Goal: Answer question/provide support: Share knowledge or assist other users

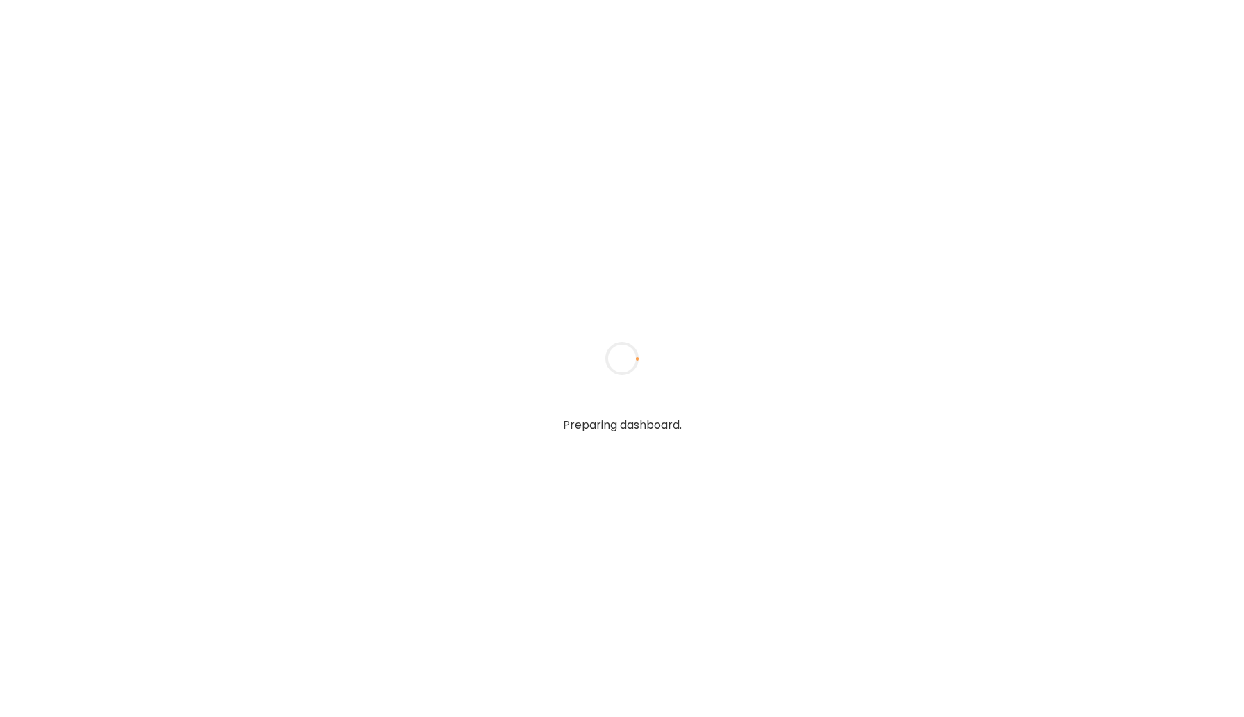
type input "*****"
type input "**********"
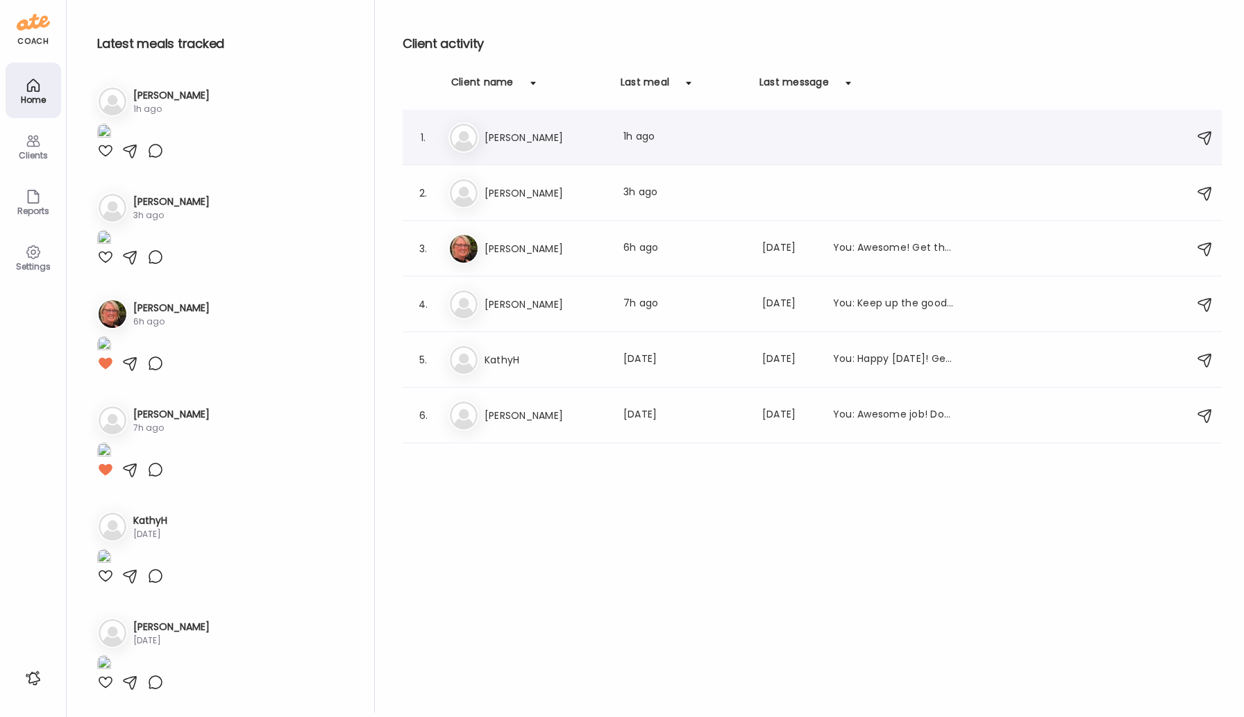
type input "**********"
click at [496, 133] on h3 "[PERSON_NAME]" at bounding box center [546, 137] width 122 height 17
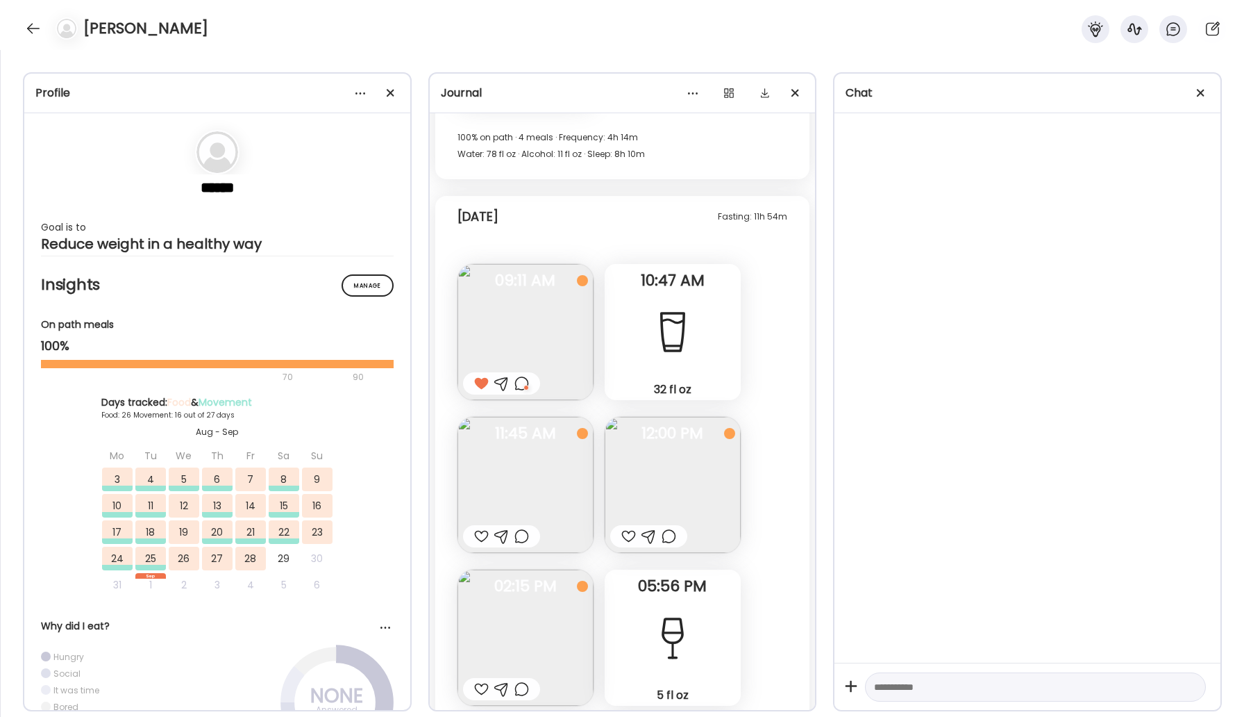
scroll to position [42795, 0]
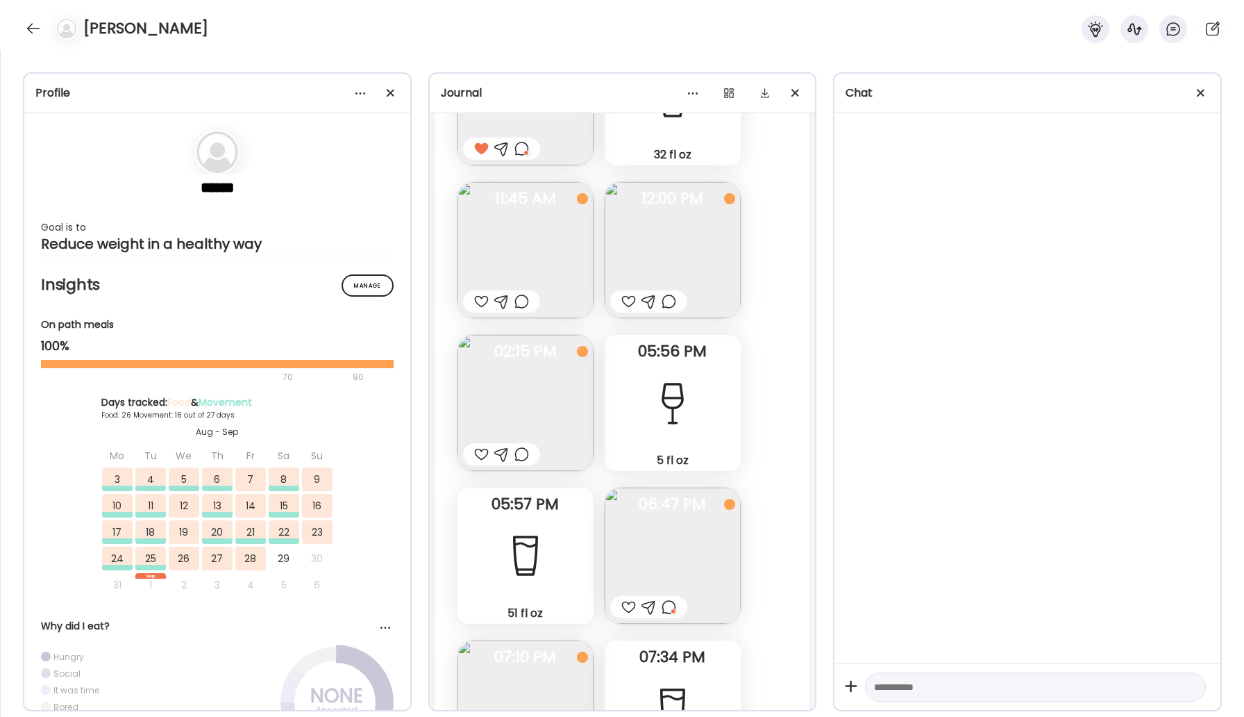
click at [673, 598] on div at bounding box center [669, 606] width 15 height 17
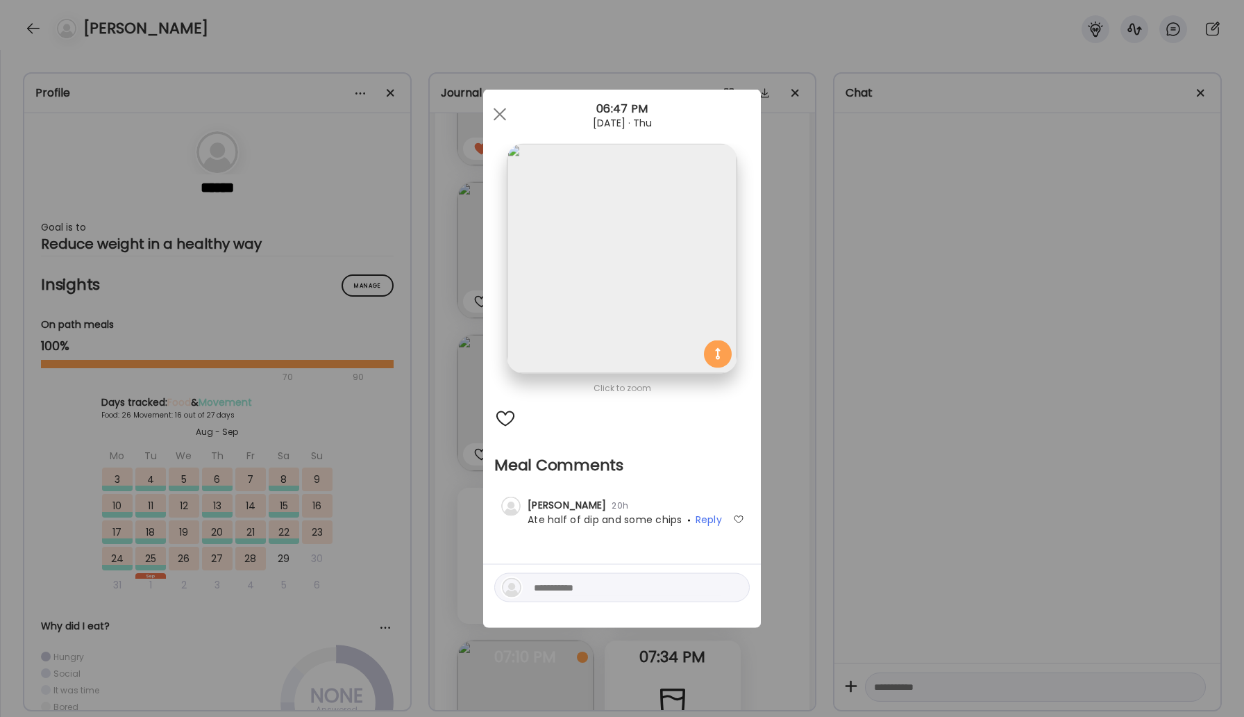
drag, startPoint x: 561, startPoint y: 590, endPoint x: 547, endPoint y: 178, distance: 411.9
click at [547, 182] on div "Click to zoom Meal Comments No comments yet... Alexis 20h Private comment Ate h…" at bounding box center [622, 358] width 278 height 537
click at [501, 111] on span at bounding box center [500, 114] width 12 height 12
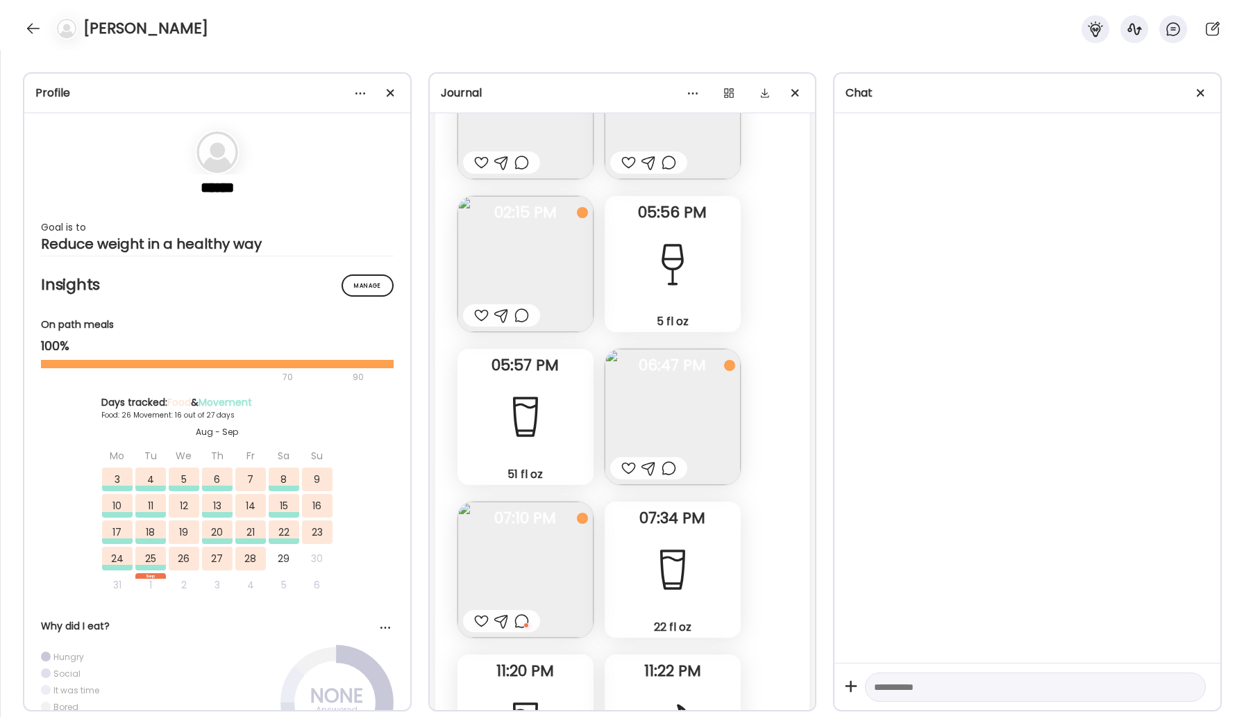
scroll to position [43000, 0]
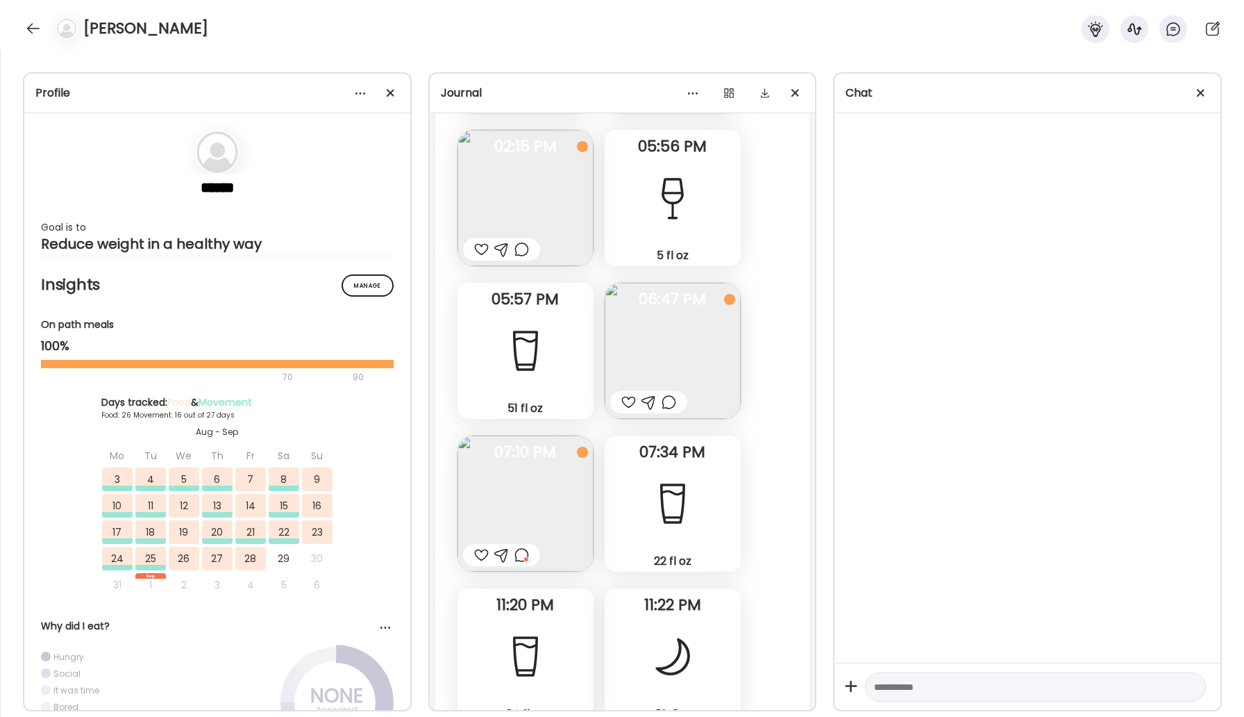
click at [522, 546] on div at bounding box center [521, 554] width 15 height 17
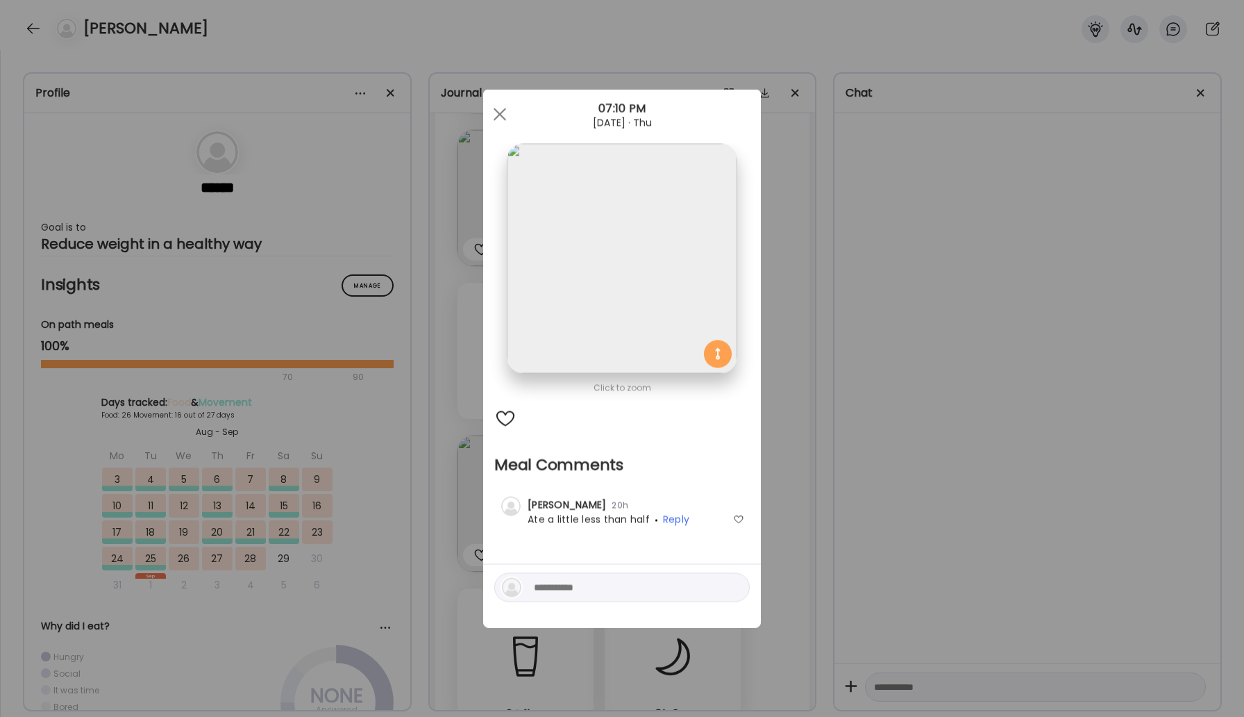
click at [598, 589] on textarea at bounding box center [627, 587] width 187 height 17
type textarea "**********"
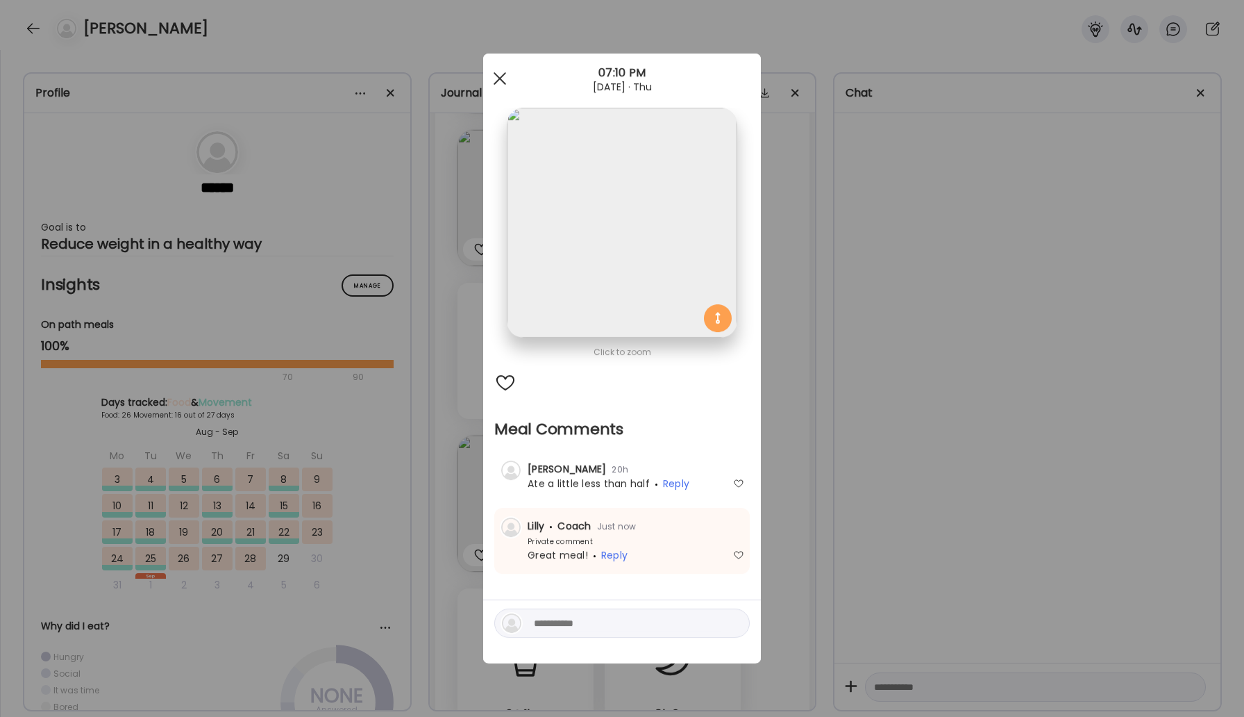
click at [494, 78] on div at bounding box center [500, 79] width 28 height 28
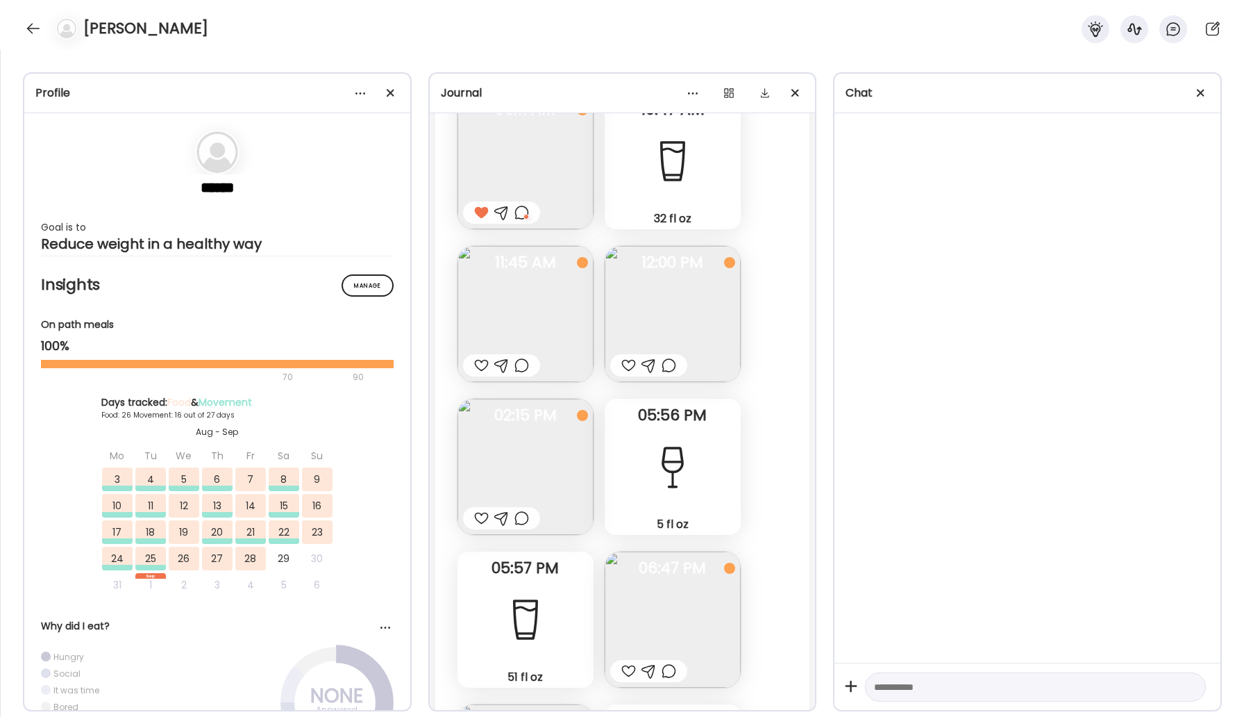
scroll to position [42731, 0]
click at [558, 399] on img at bounding box center [526, 467] width 136 height 136
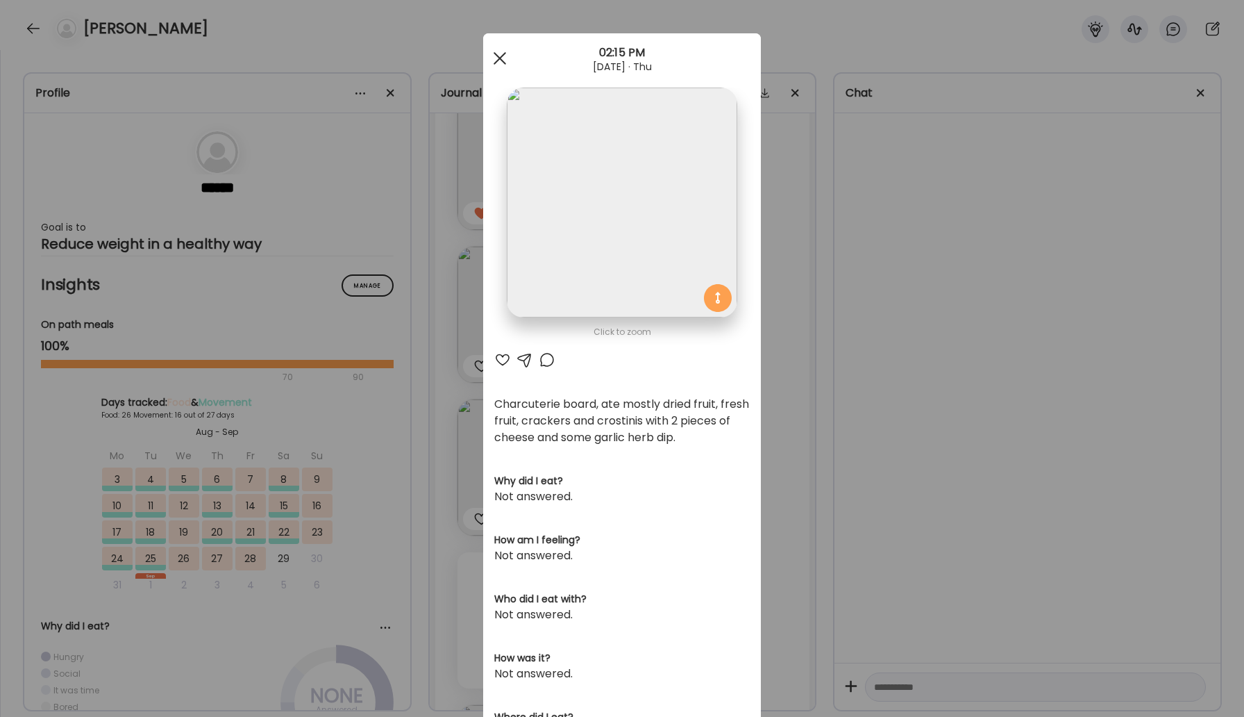
click at [507, 50] on div at bounding box center [500, 58] width 28 height 28
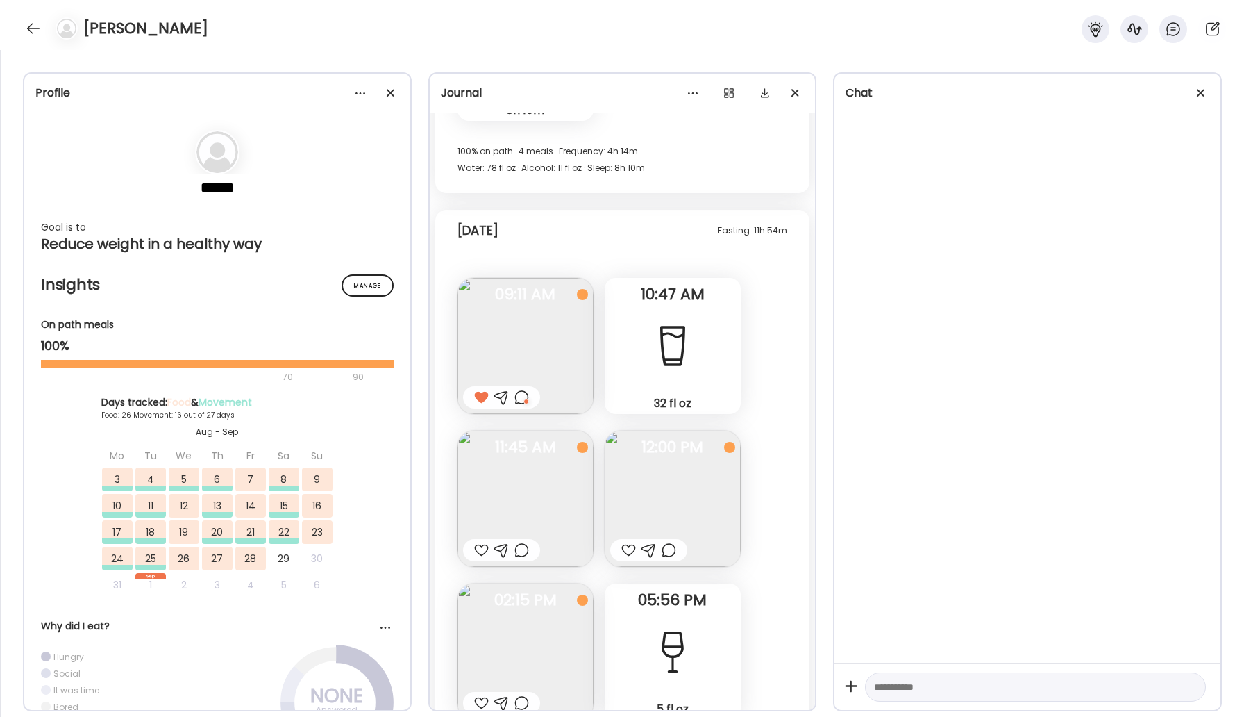
scroll to position [42541, 0]
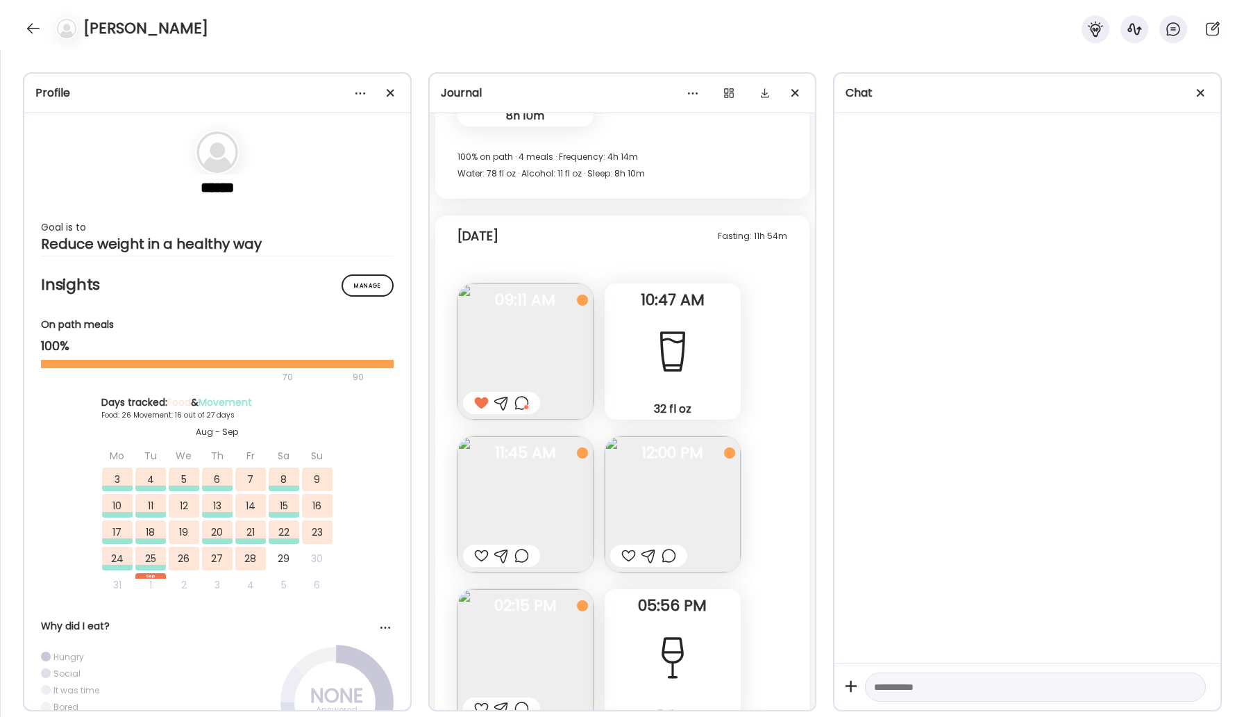
click at [575, 436] on img at bounding box center [526, 504] width 136 height 136
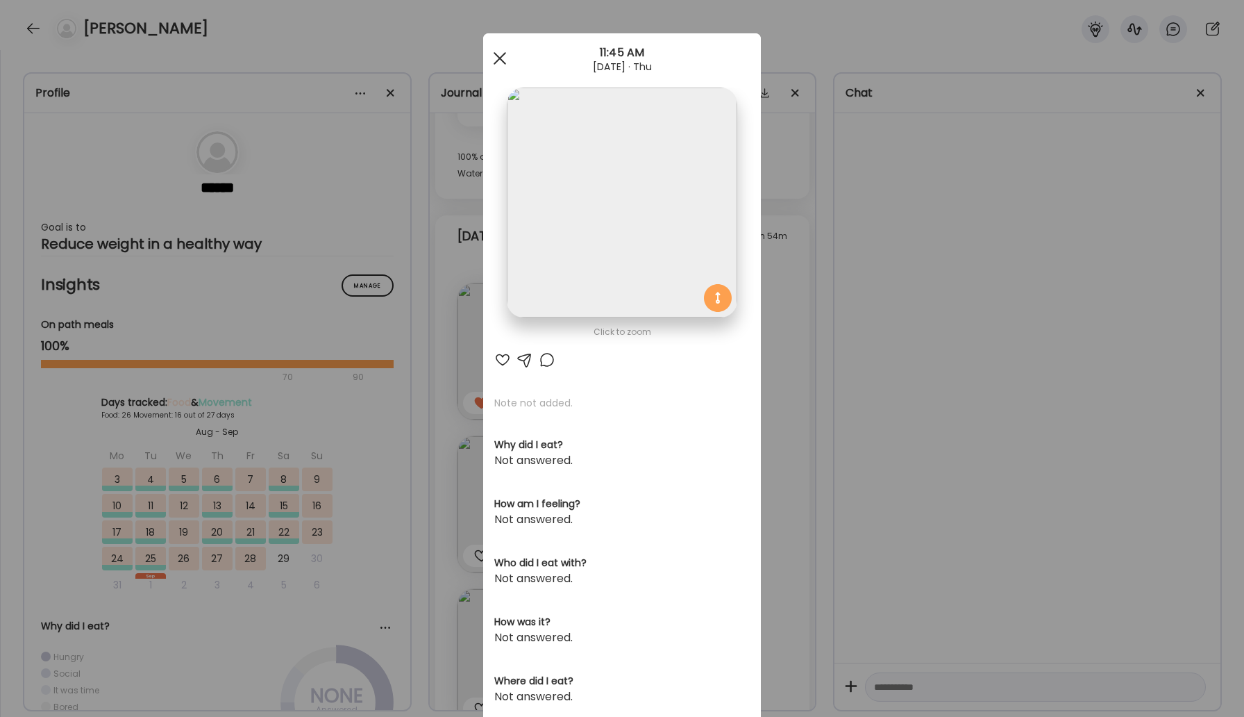
click at [498, 53] on div at bounding box center [500, 58] width 28 height 28
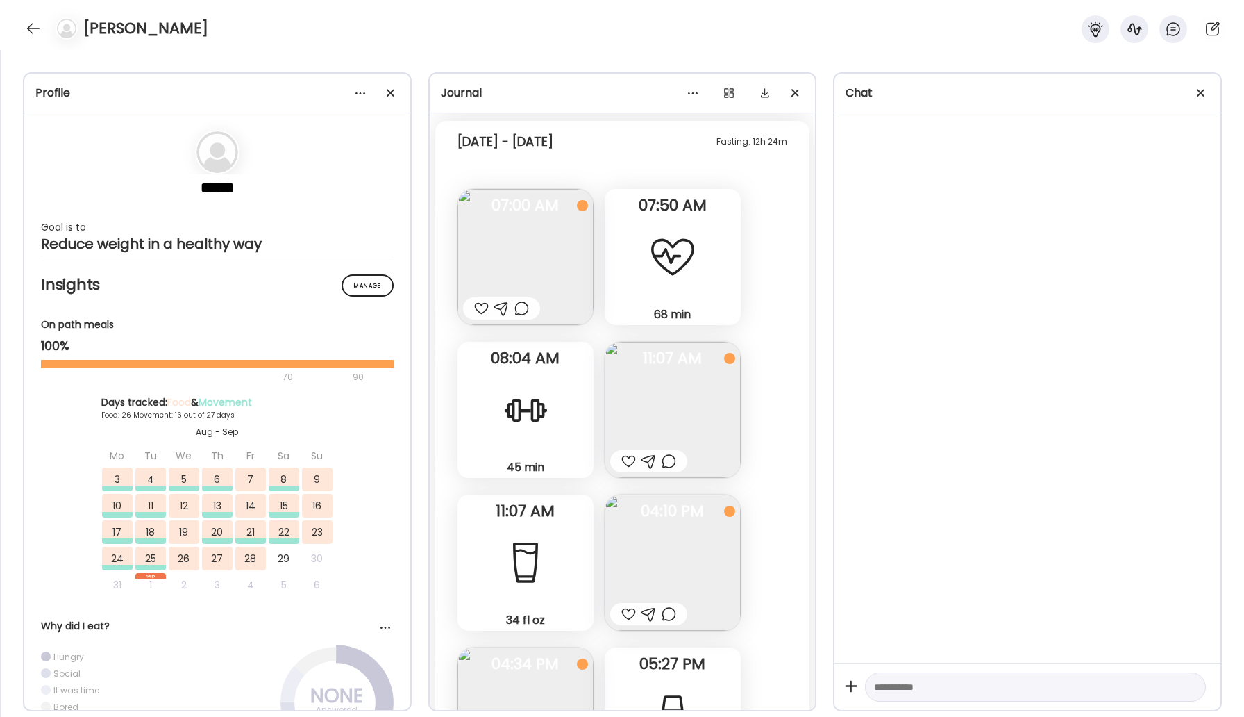
scroll to position [40675, 0]
click at [664, 494] on img at bounding box center [673, 562] width 136 height 136
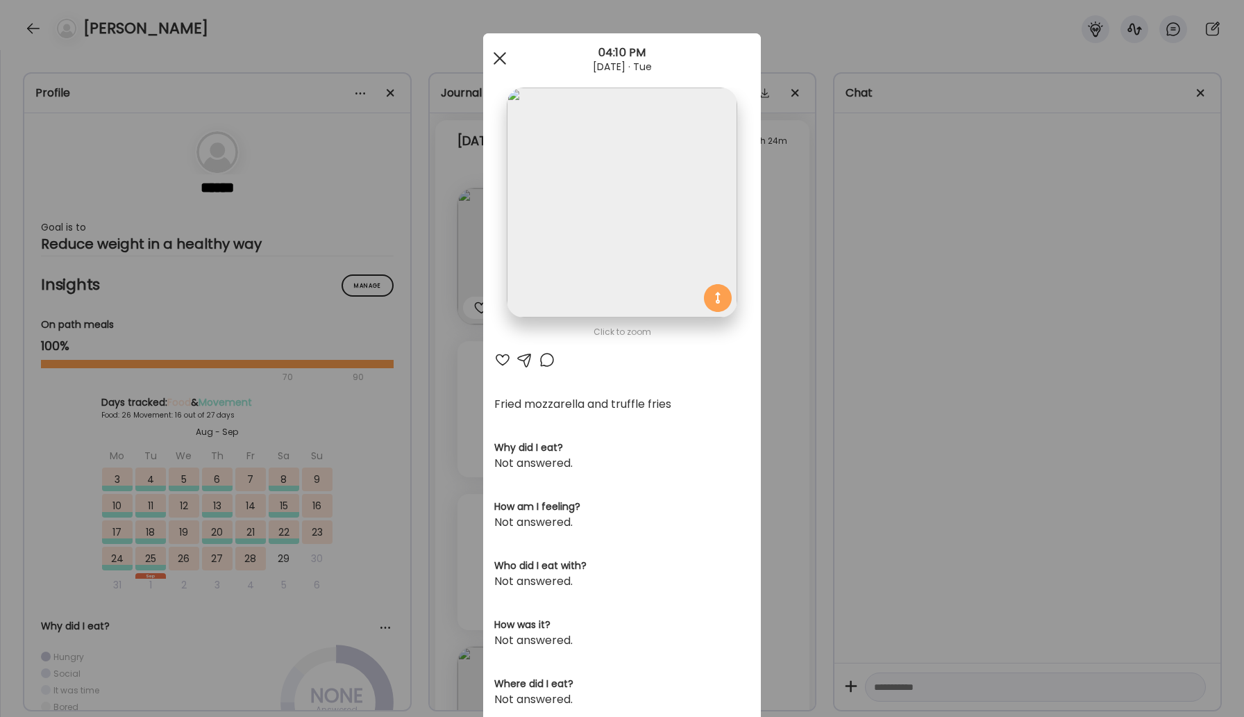
click at [509, 60] on div at bounding box center [500, 58] width 28 height 28
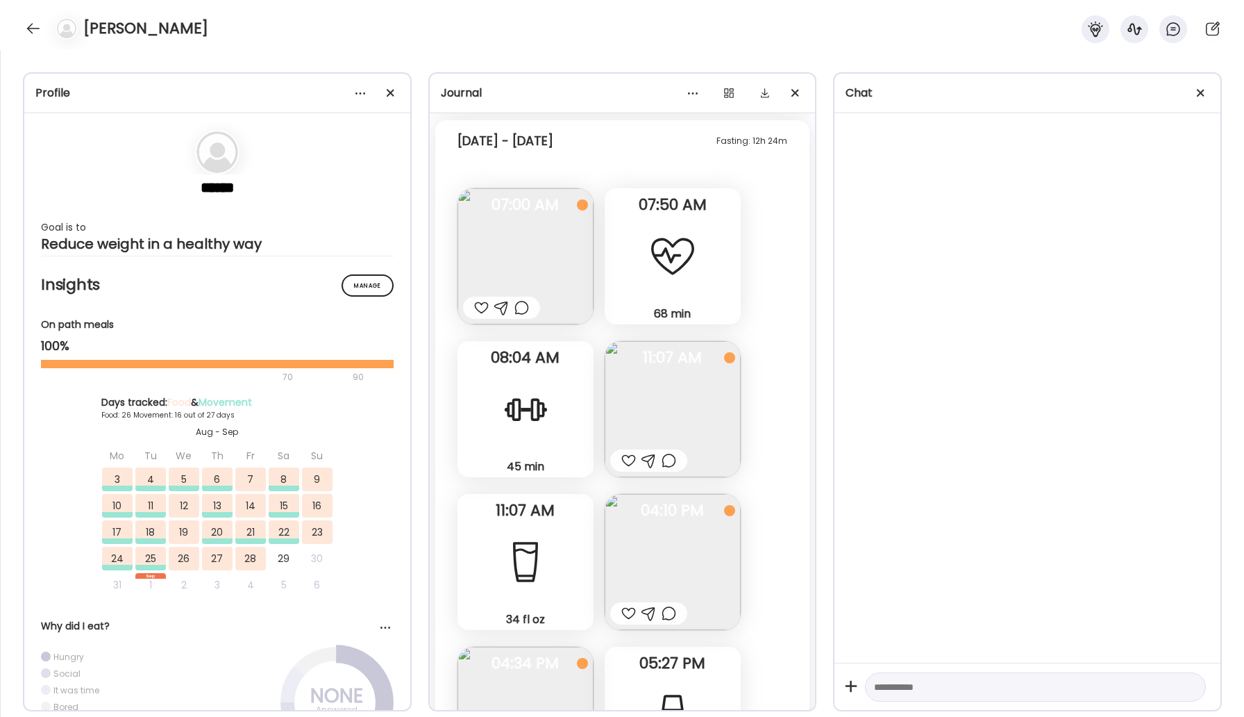
click at [690, 341] on img at bounding box center [673, 409] width 136 height 136
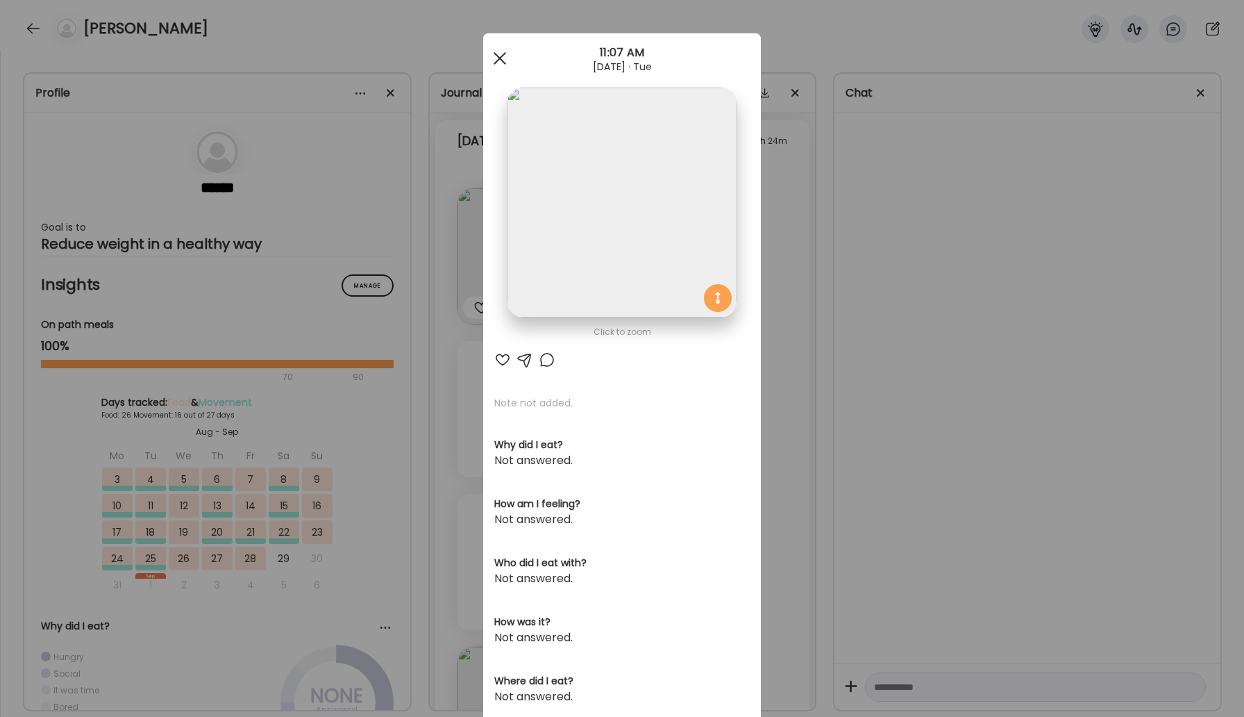
click at [501, 51] on div at bounding box center [500, 58] width 28 height 28
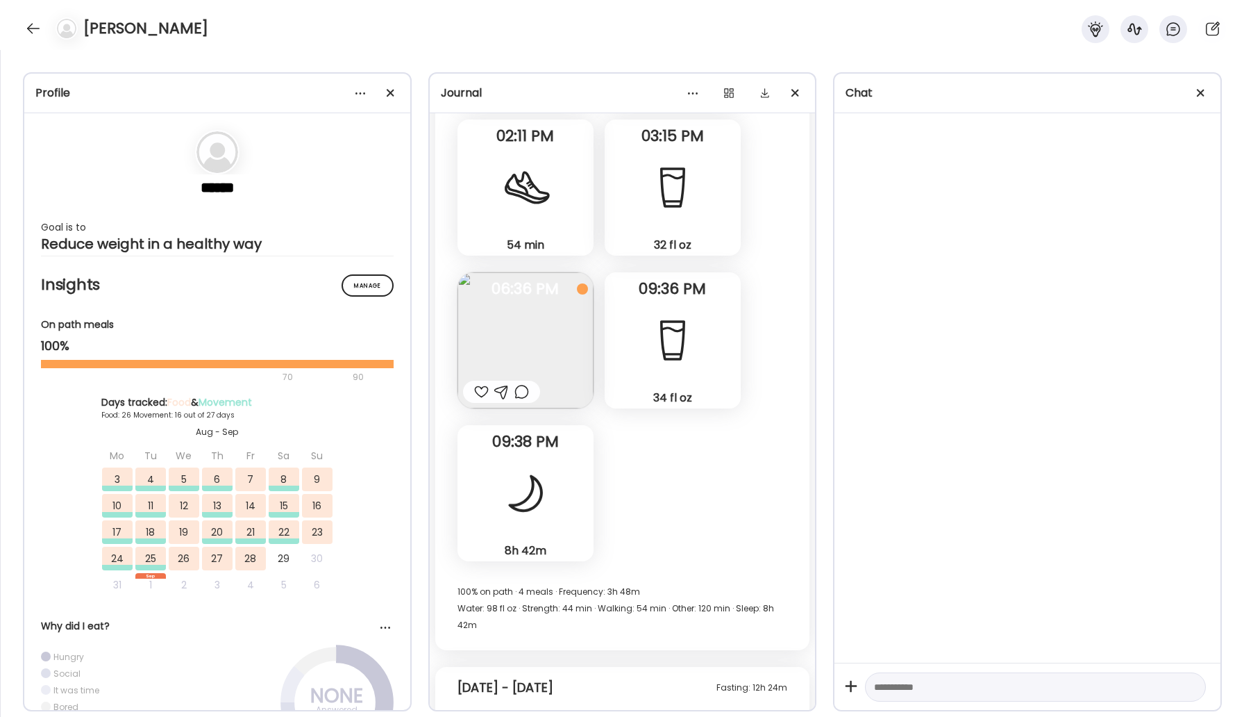
scroll to position [40021, 0]
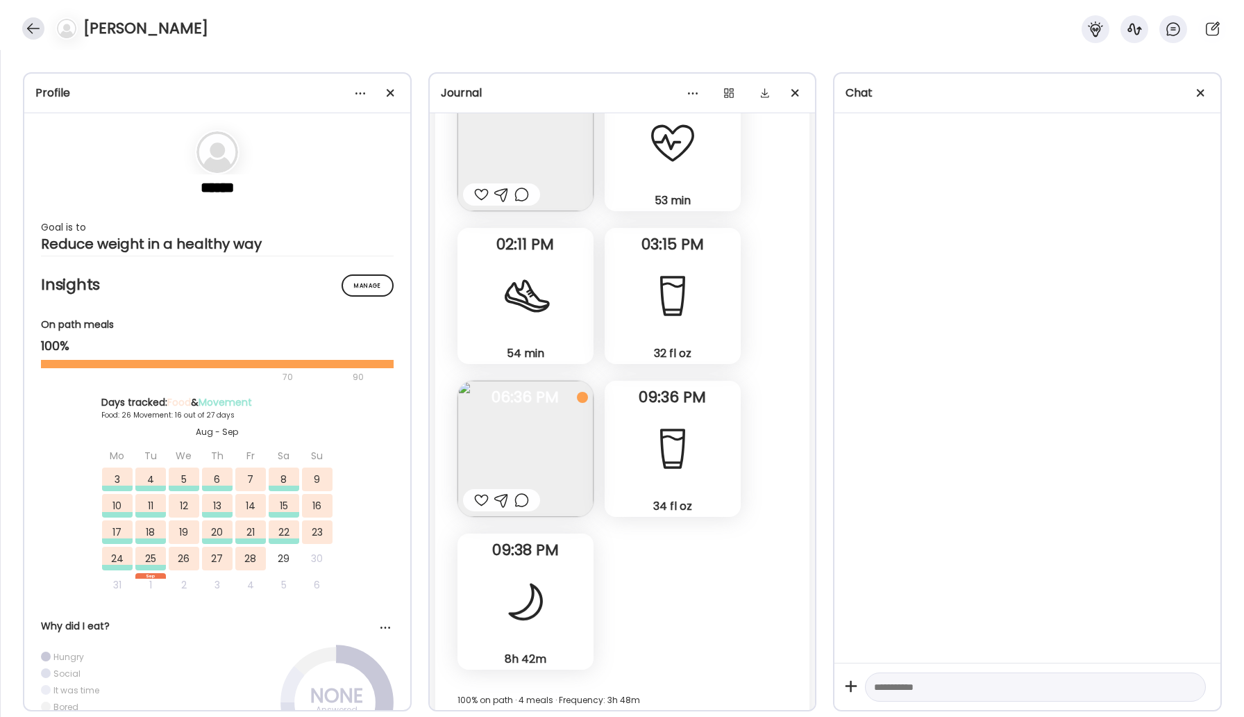
click at [28, 24] on div at bounding box center [33, 28] width 22 height 22
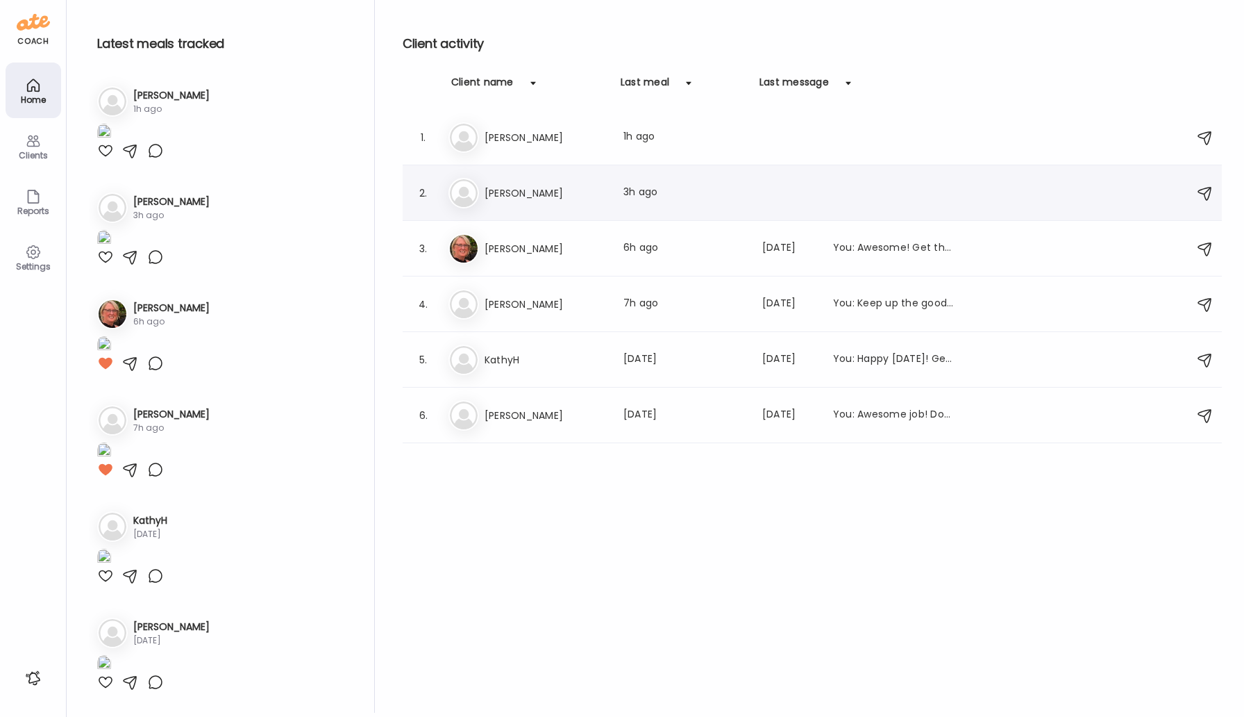
click at [514, 194] on h3 "[PERSON_NAME]" at bounding box center [546, 193] width 122 height 17
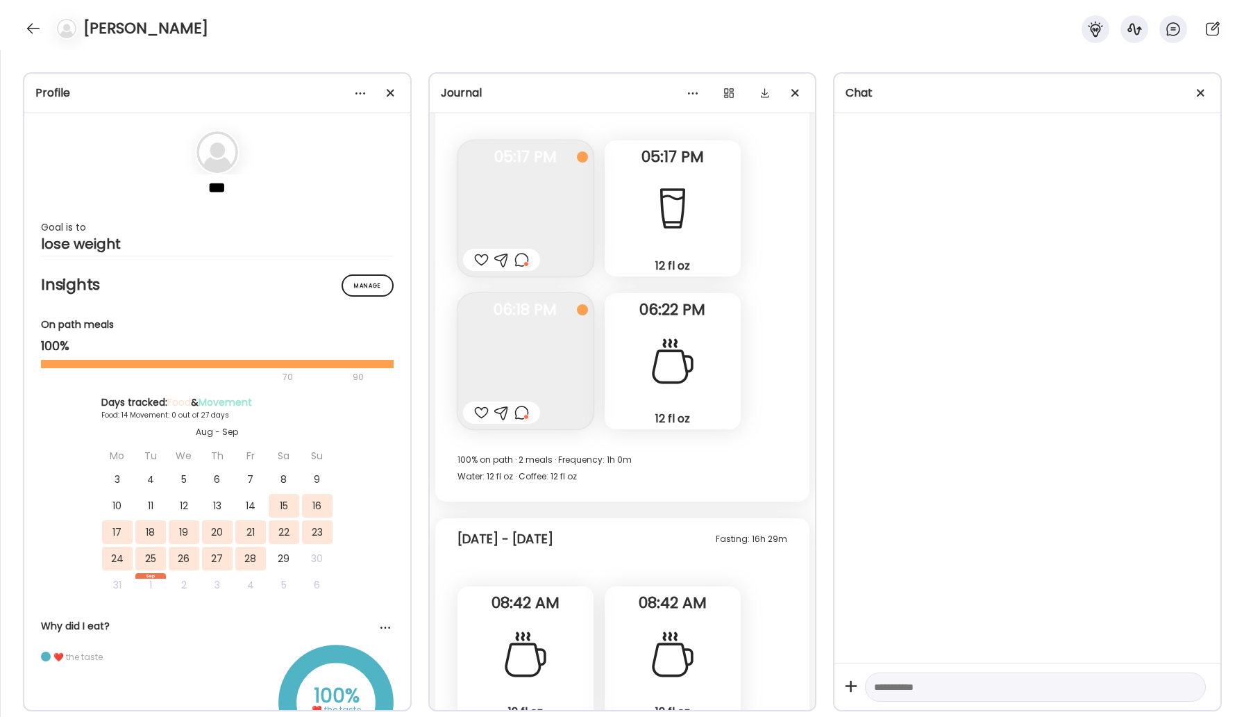
scroll to position [9129, 0]
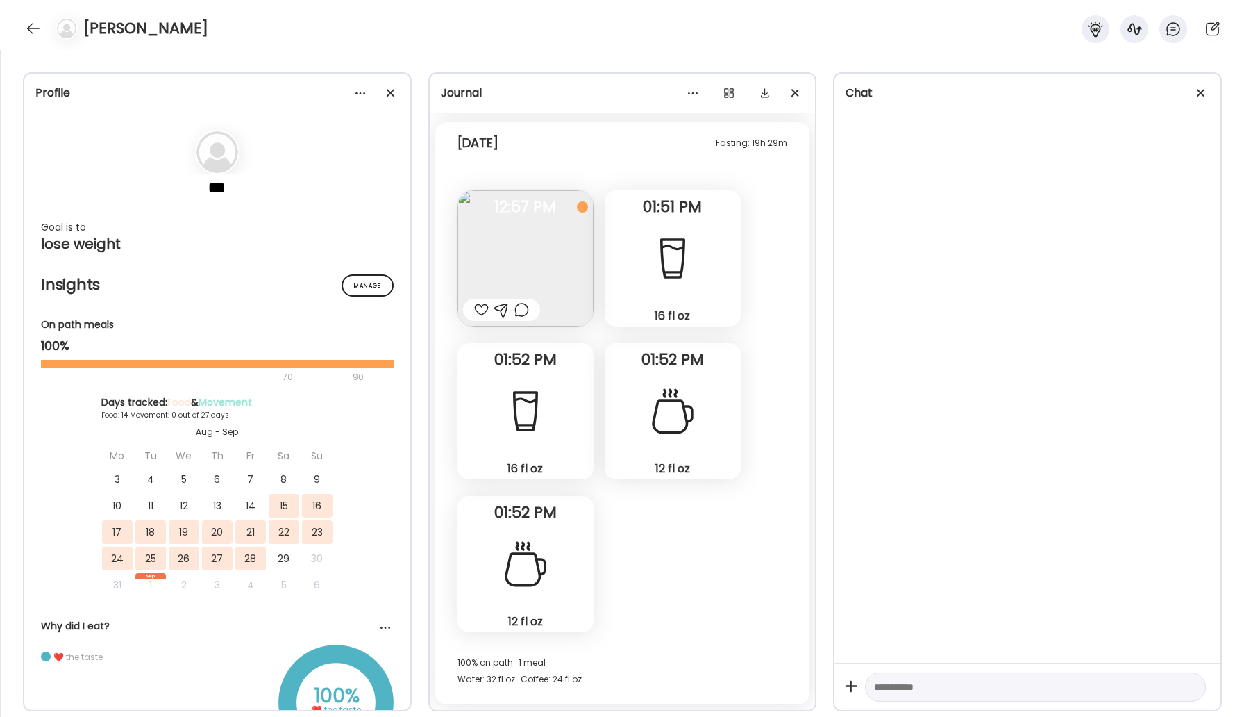
click at [482, 309] on div at bounding box center [481, 309] width 15 height 17
click at [532, 252] on img at bounding box center [526, 258] width 136 height 136
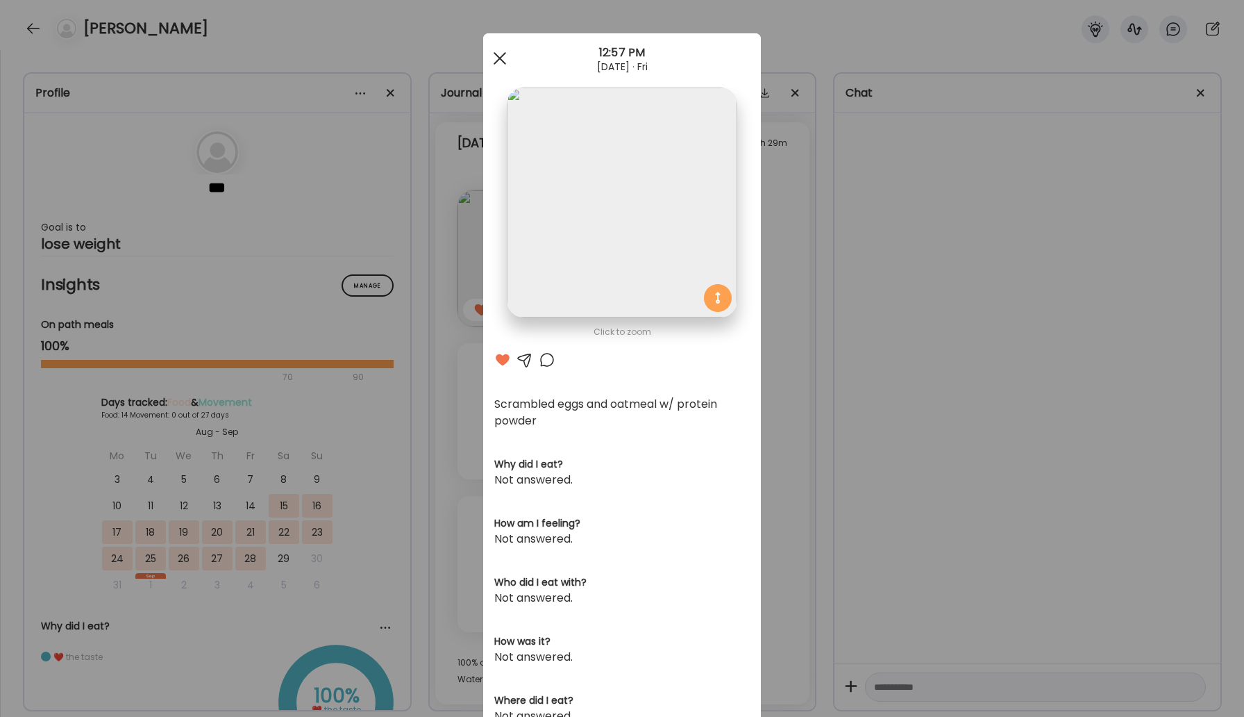
click at [505, 67] on div at bounding box center [500, 58] width 28 height 28
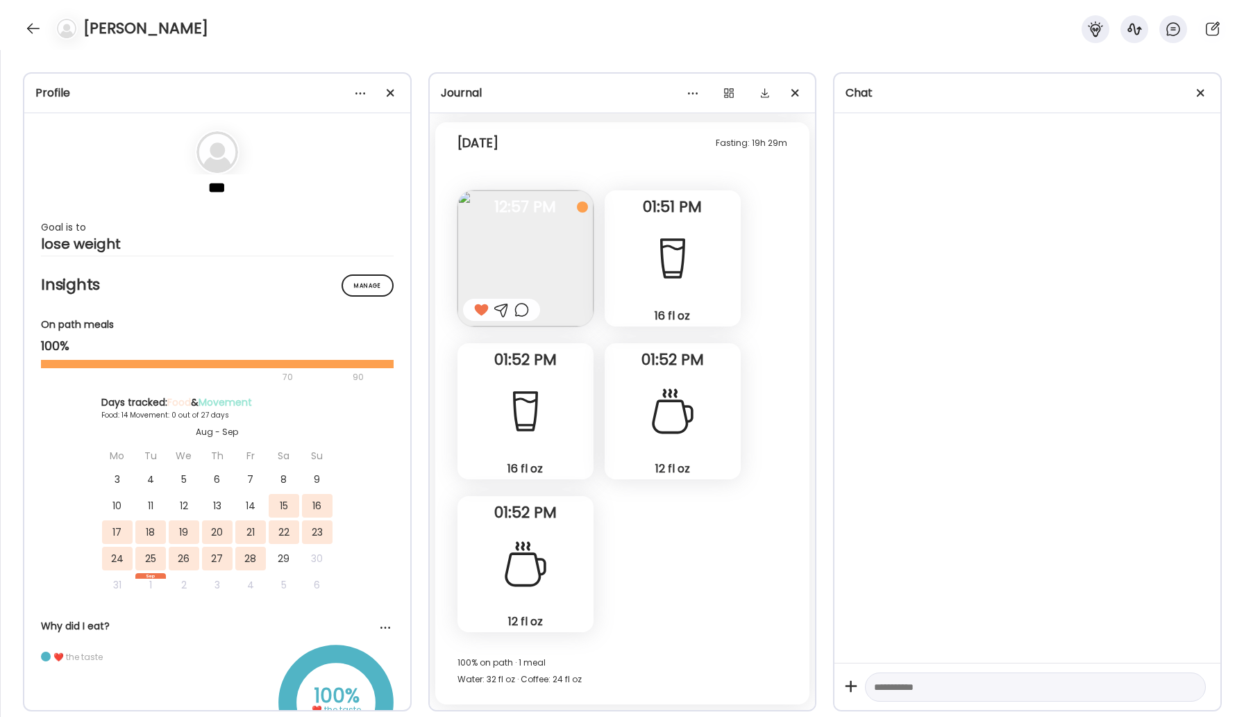
click at [35, 24] on div at bounding box center [33, 28] width 22 height 22
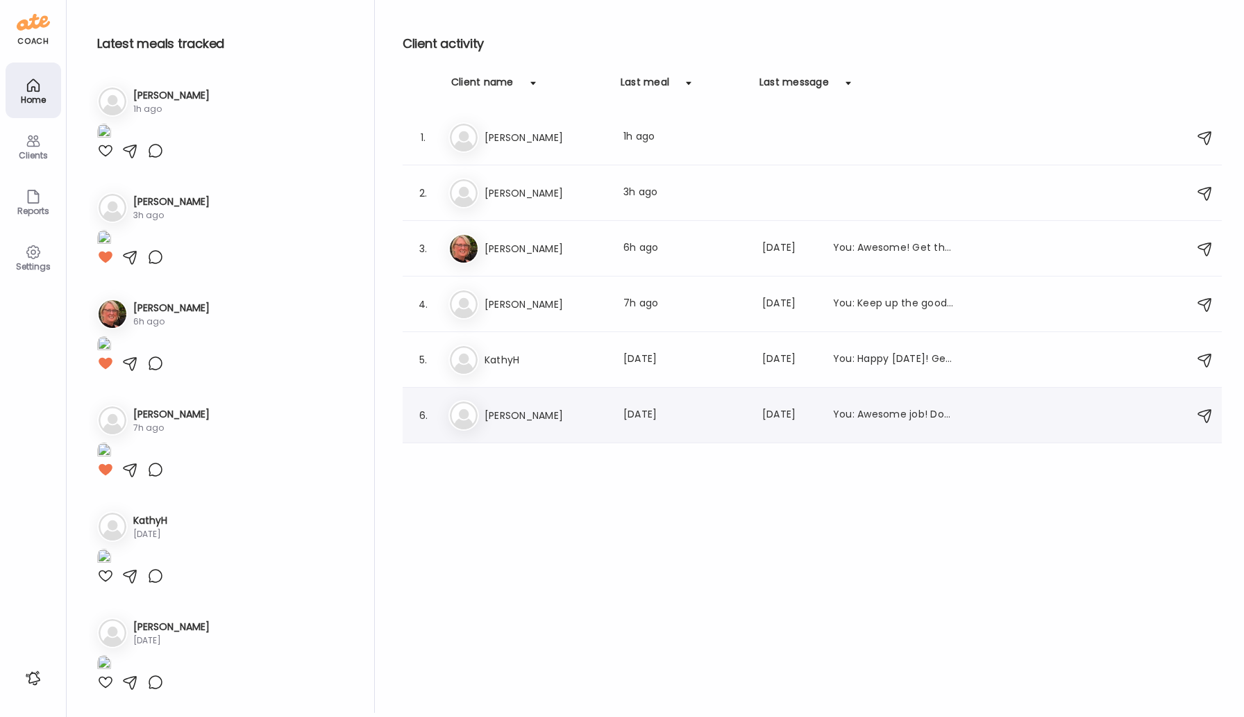
click at [527, 417] on h3 "[PERSON_NAME]" at bounding box center [546, 415] width 122 height 17
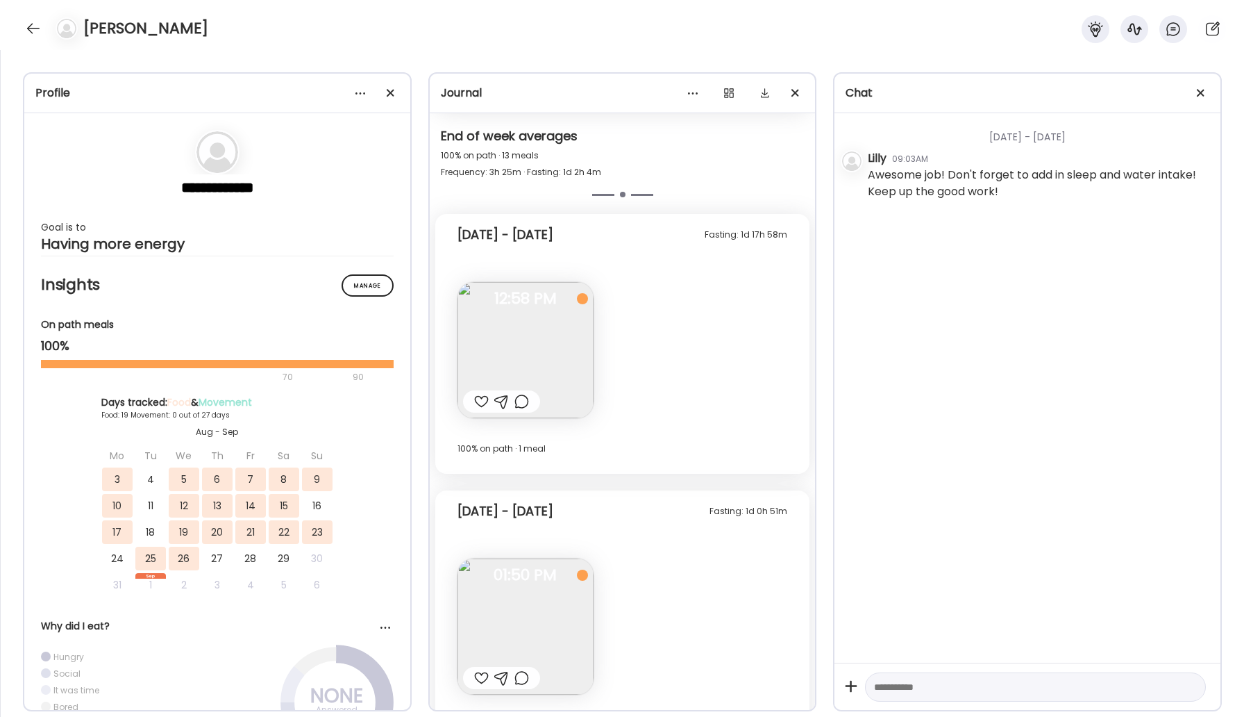
scroll to position [9690, 0]
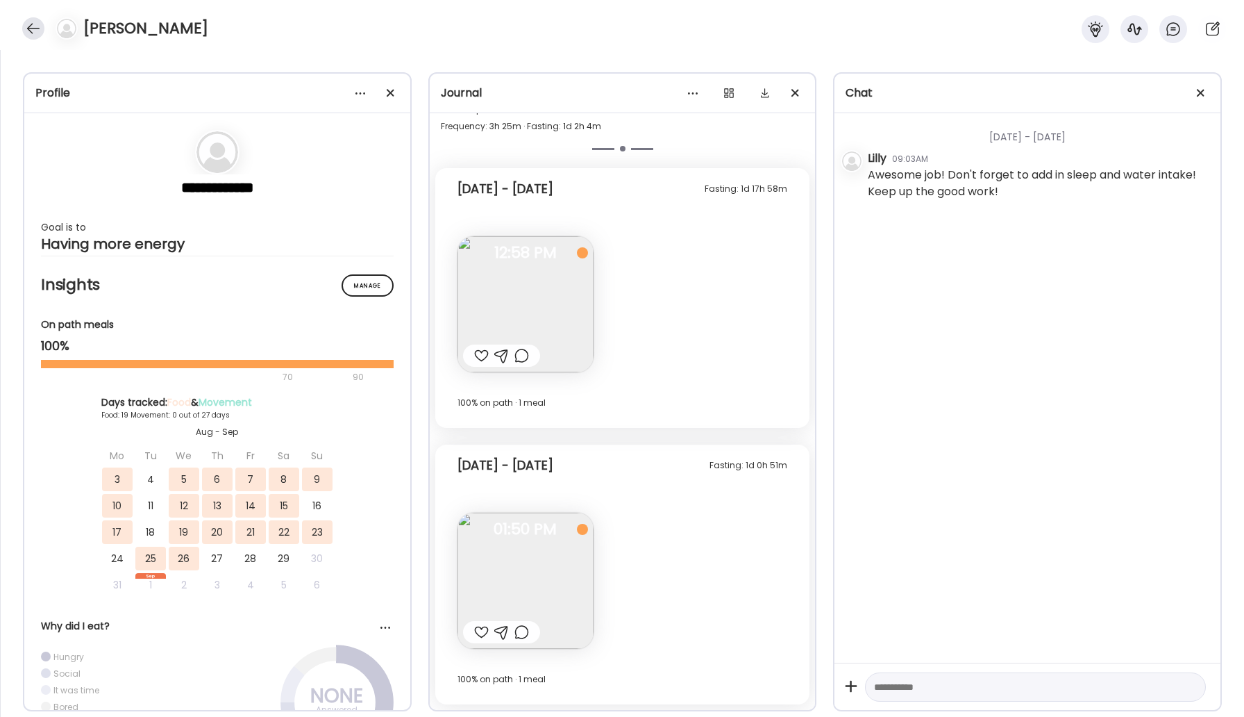
click at [36, 36] on div at bounding box center [33, 28] width 22 height 22
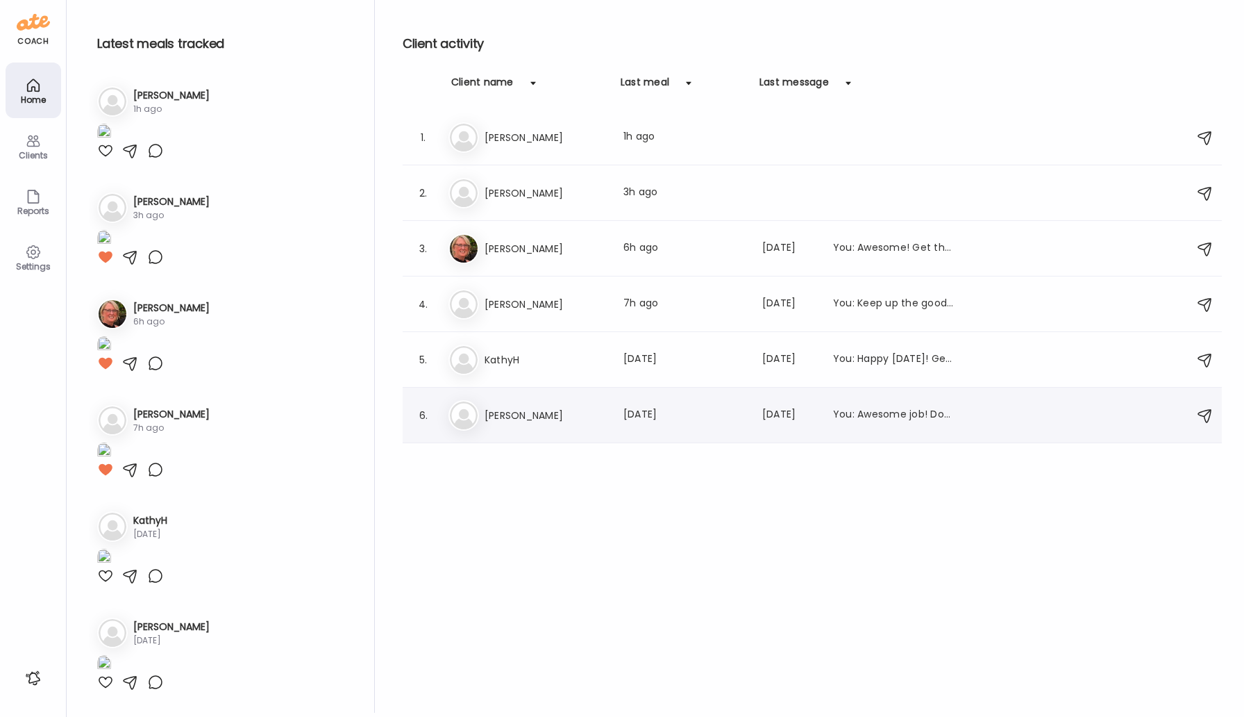
click at [570, 422] on h3 "[PERSON_NAME]" at bounding box center [546, 415] width 122 height 17
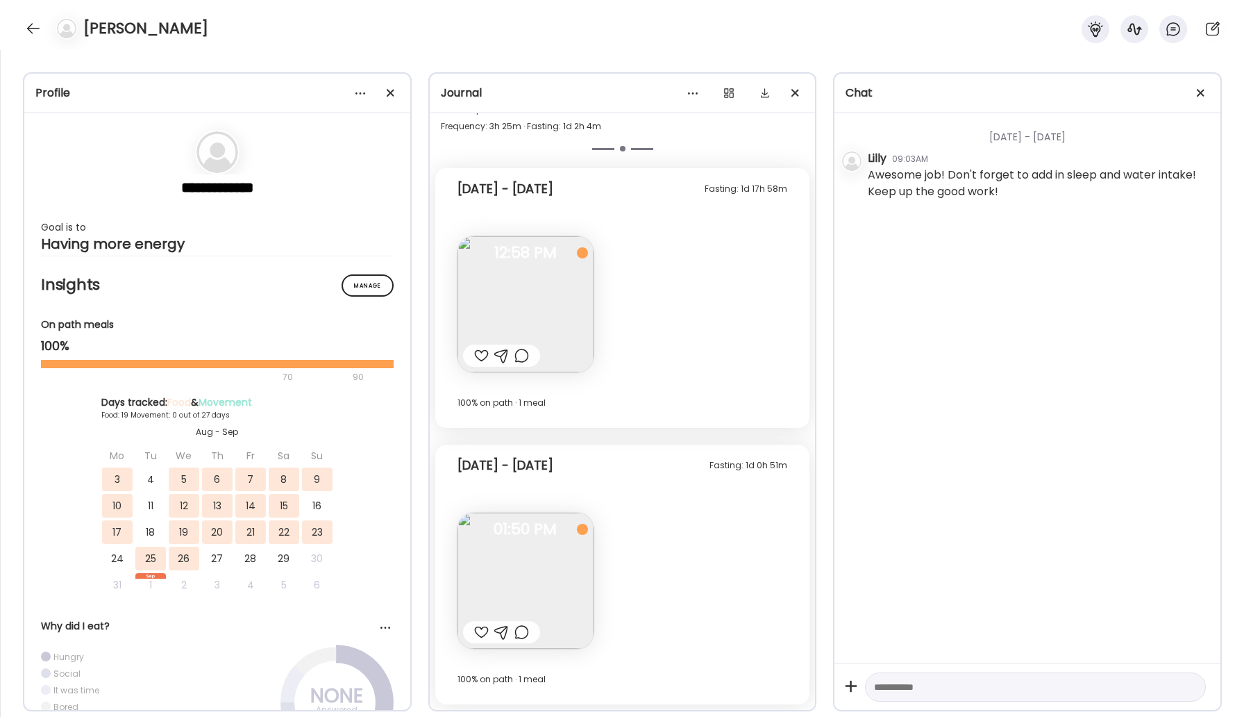
scroll to position [6432, 0]
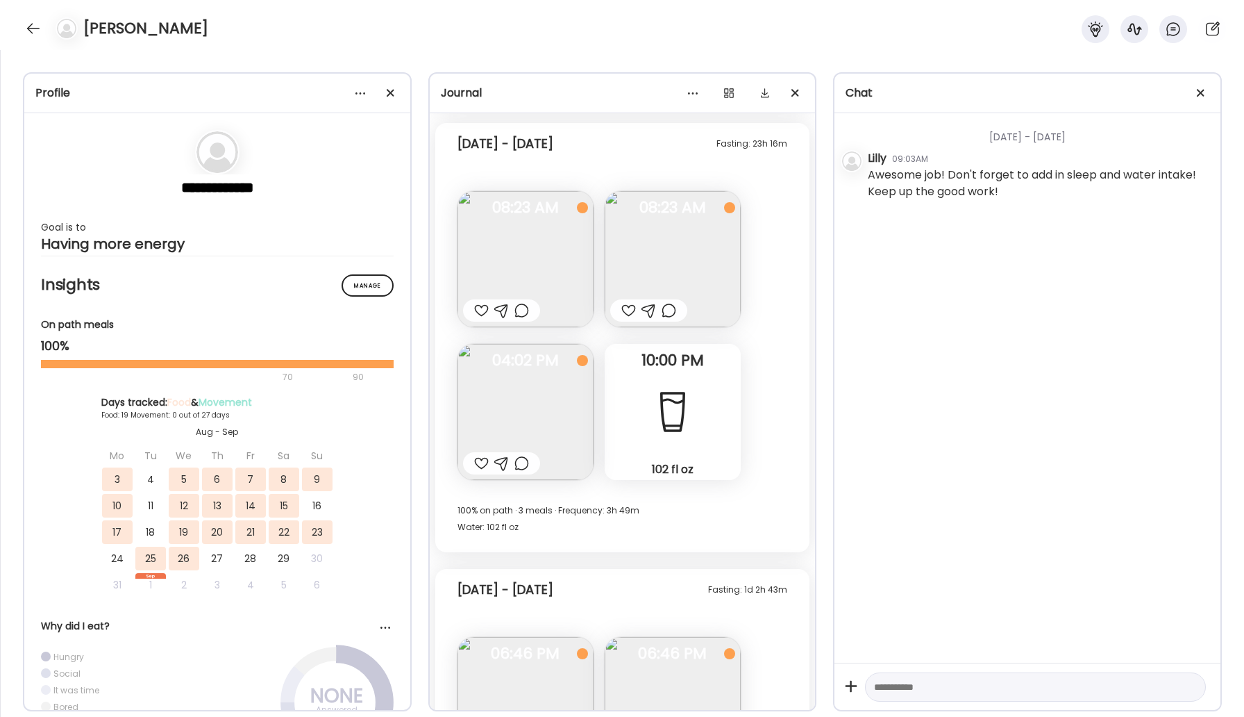
click at [28, 28] on div at bounding box center [33, 28] width 22 height 22
